Goal: Transaction & Acquisition: Purchase product/service

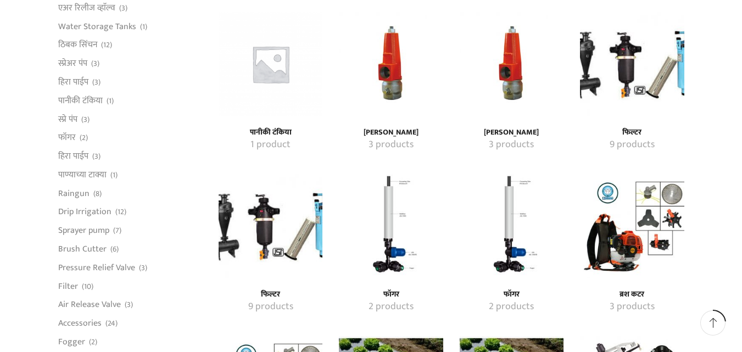
scroll to position [690, 0]
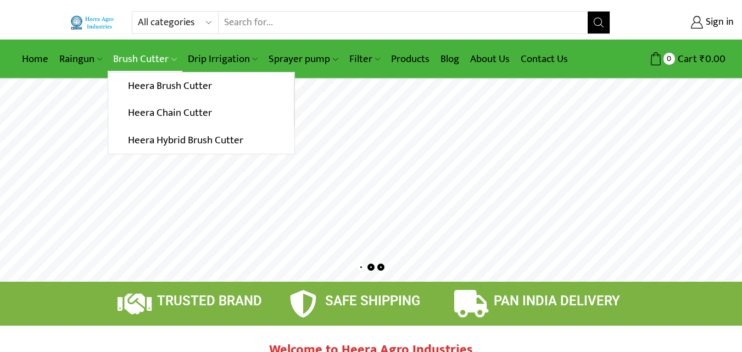
click at [142, 60] on link "Brush Cutter" at bounding box center [145, 59] width 74 height 26
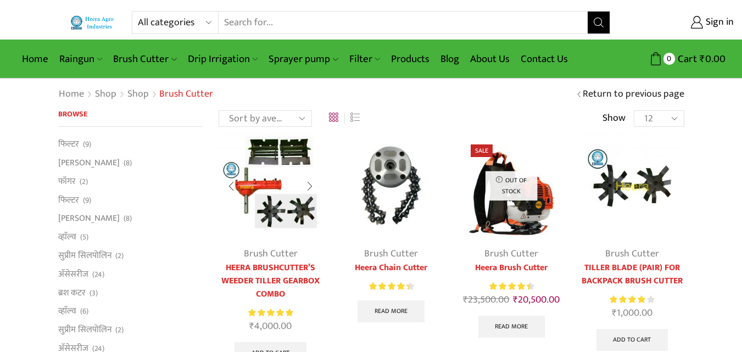
click at [248, 190] on img at bounding box center [270, 185] width 104 height 104
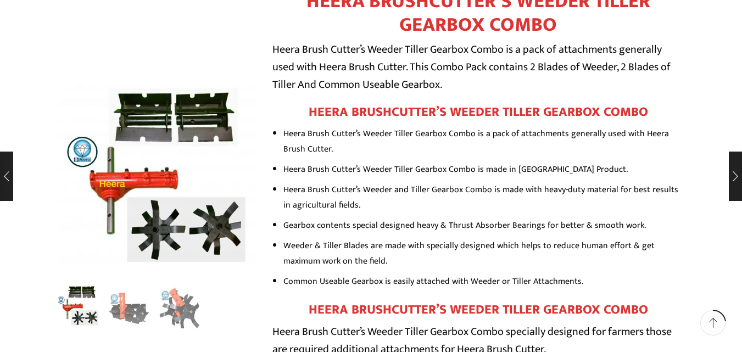
scroll to position [433, 0]
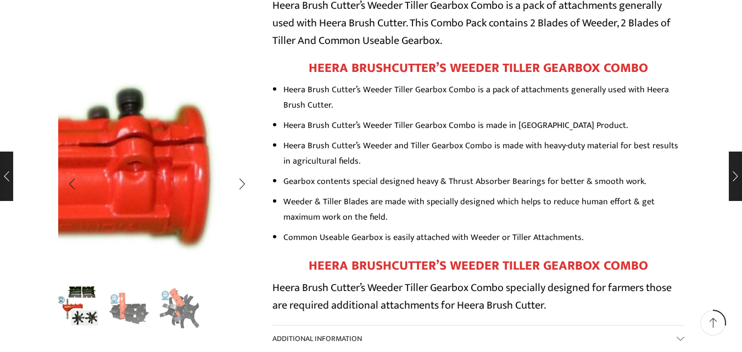
click at [172, 180] on img "1 / 3" at bounding box center [60, 187] width 1405 height 1405
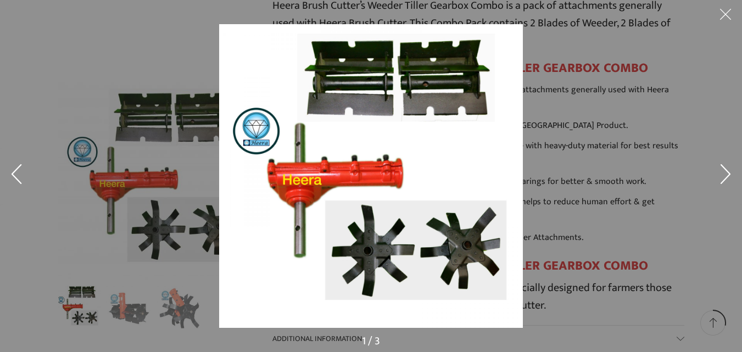
click at [317, 187] on img at bounding box center [371, 176] width 304 height 304
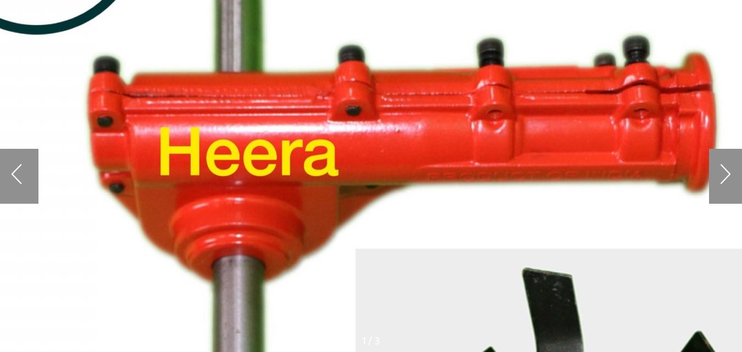
click at [734, 186] on button at bounding box center [725, 176] width 33 height 55
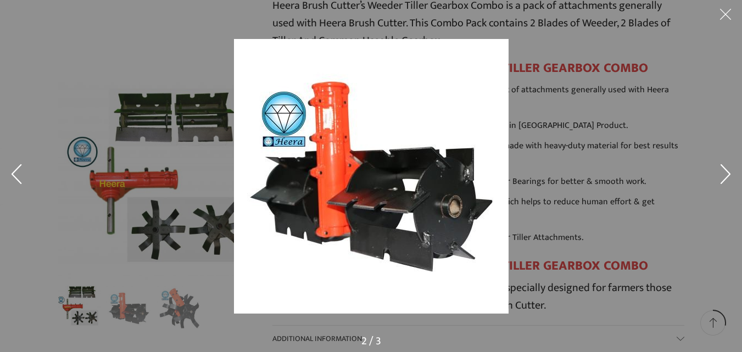
click at [729, 13] on button at bounding box center [725, 16] width 33 height 33
